Goal: Find specific page/section: Find specific page/section

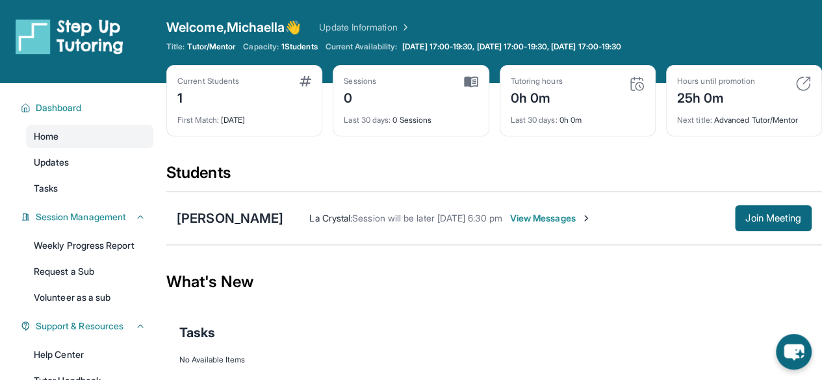
click at [510, 268] on div "What's New" at bounding box center [494, 281] width 656 height 57
click at [769, 210] on button "Join Meeting" at bounding box center [773, 218] width 77 height 26
click at [236, 223] on div "[PERSON_NAME]" at bounding box center [230, 218] width 107 height 18
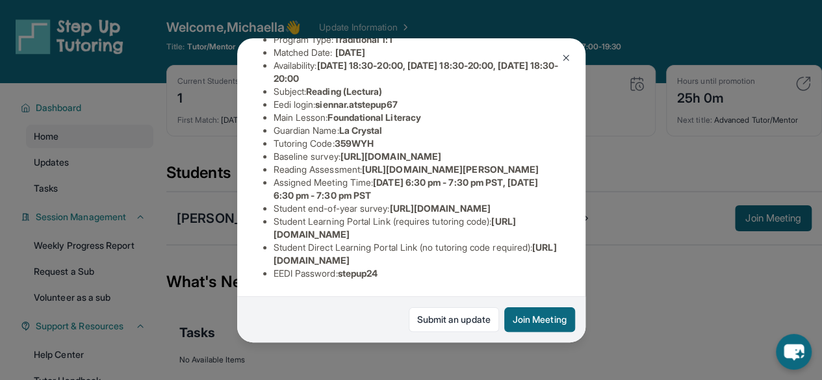
scroll to position [183, 484]
drag, startPoint x: 261, startPoint y: 161, endPoint x: 487, endPoint y: 184, distance: 226.7
click at [487, 184] on div "[PERSON_NAME] Guardian: La Crystal Student Information [URL][DOMAIN_NAME] Prefe…" at bounding box center [411, 190] width 348 height 304
copy span "[URL][DOMAIN_NAME]"
click at [542, 197] on div "[PERSON_NAME] Guardian: La Crystal Student Information [URL][DOMAIN_NAME] Prefe…" at bounding box center [411, 190] width 348 height 304
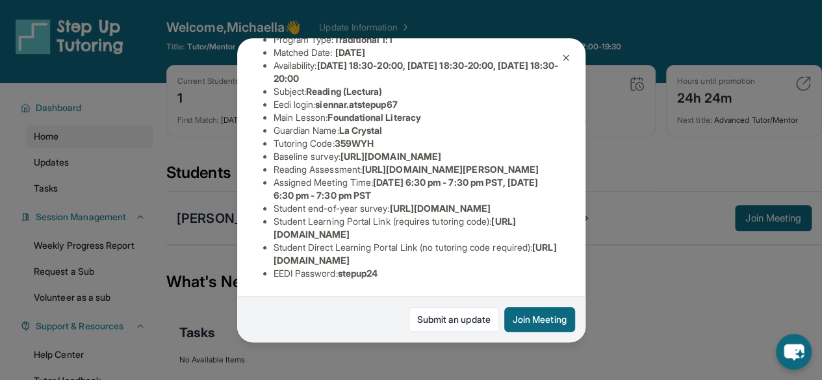
click at [573, 54] on button at bounding box center [566, 58] width 26 height 26
